Goal: Navigation & Orientation: Find specific page/section

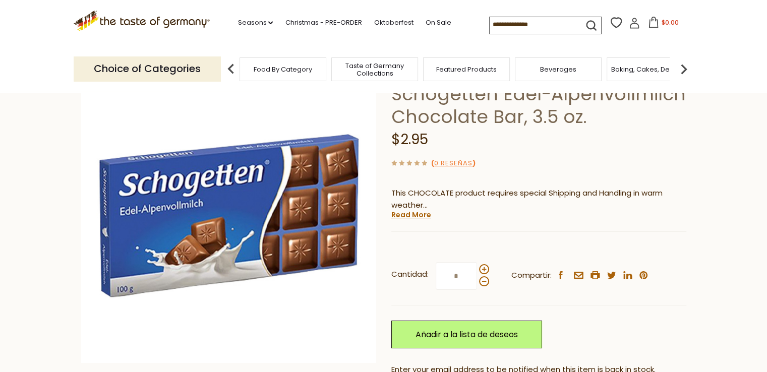
scroll to position [44, 0]
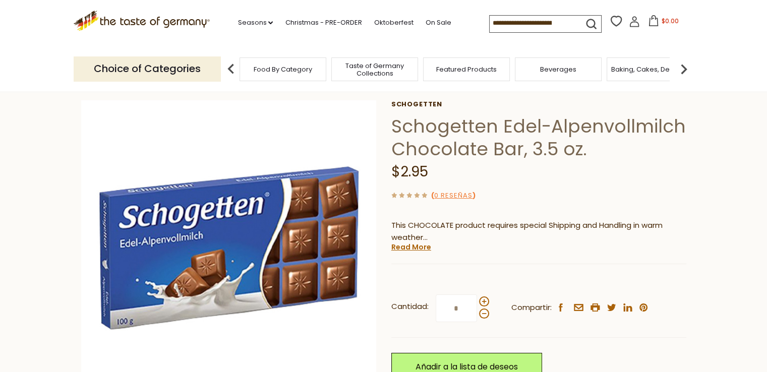
click at [292, 74] on div "Food By Category" at bounding box center [283, 70] width 87 height 24
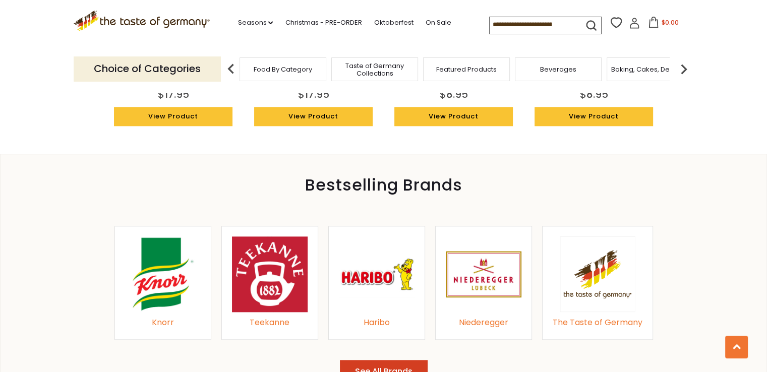
scroll to position [1306, 0]
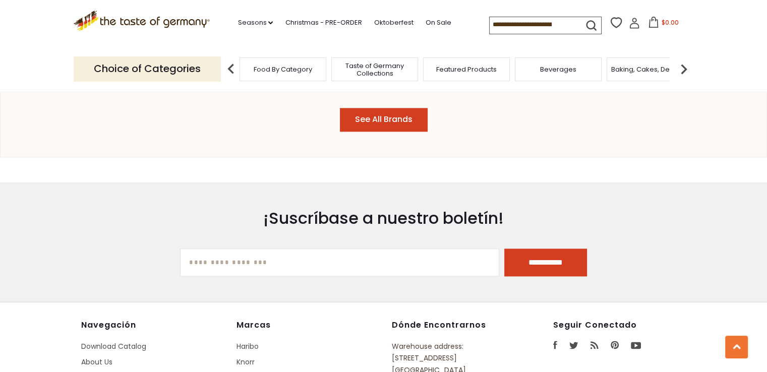
click at [402, 125] on button "See All Brands" at bounding box center [384, 120] width 88 height 24
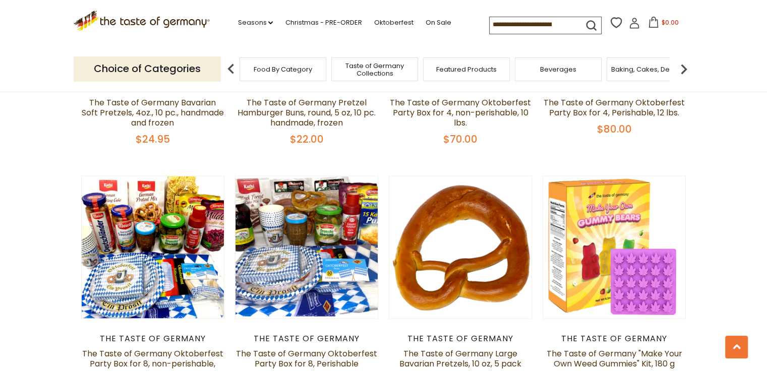
scroll to position [2270, 0]
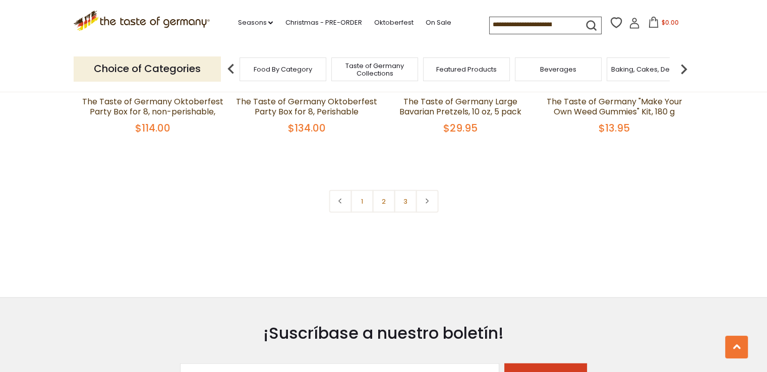
click at [407, 68] on span "Taste of Germany Collections" at bounding box center [374, 69] width 81 height 15
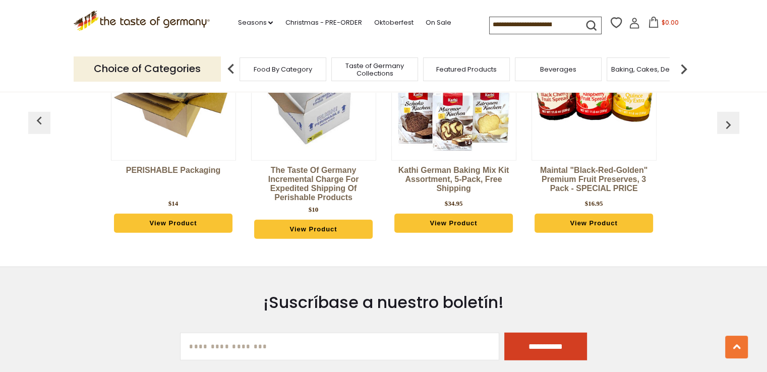
scroll to position [2270, 0]
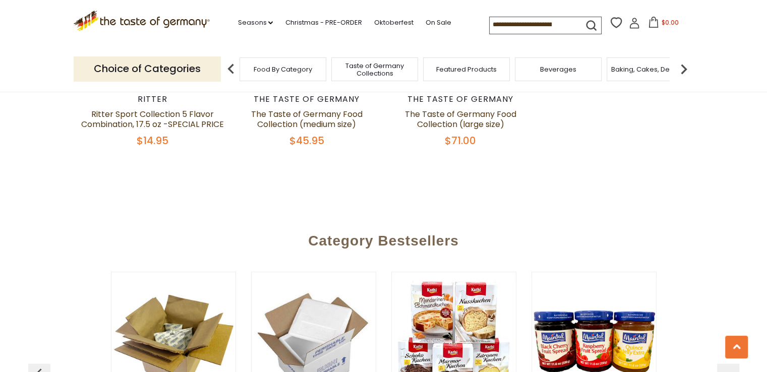
click at [517, 30] on input at bounding box center [532, 24] width 85 height 14
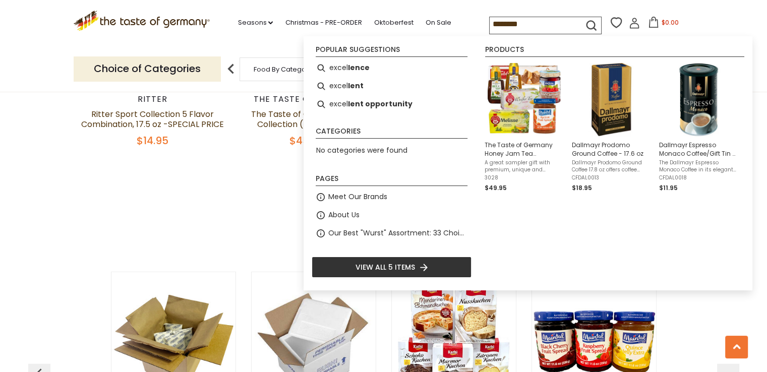
type input "*********"
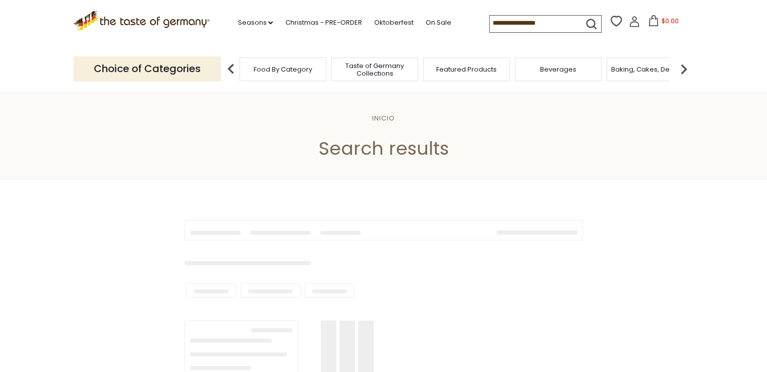
type input "*********"
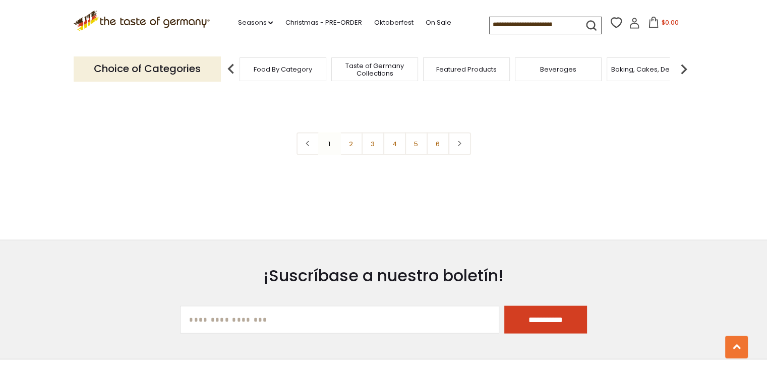
scroll to position [2018, 0]
